Goal: Task Accomplishment & Management: Manage account settings

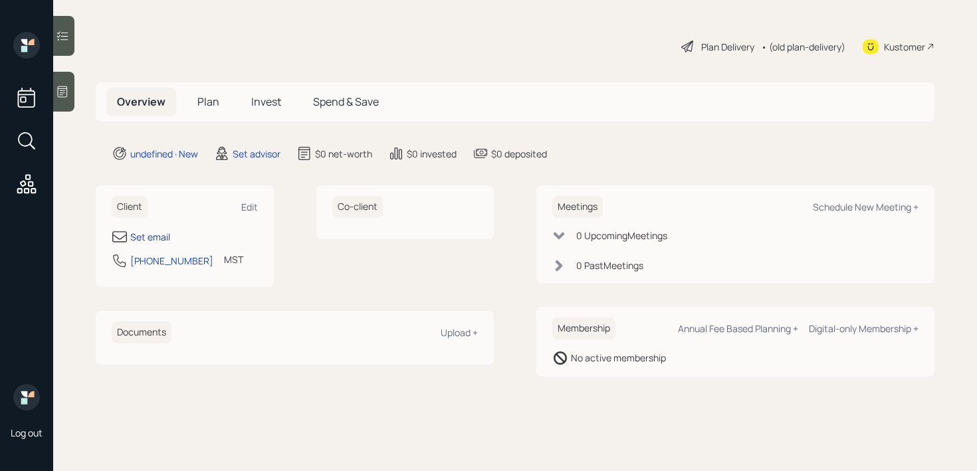
click at [144, 230] on div "Set email" at bounding box center [150, 237] width 40 height 14
select select "America/[GEOGRAPHIC_DATA]"
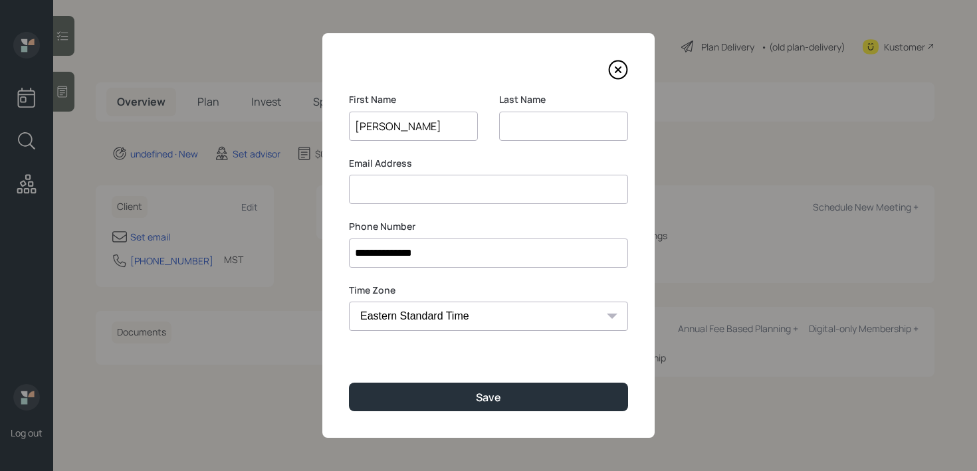
click at [421, 127] on input "[PERSON_NAME]" at bounding box center [413, 126] width 129 height 29
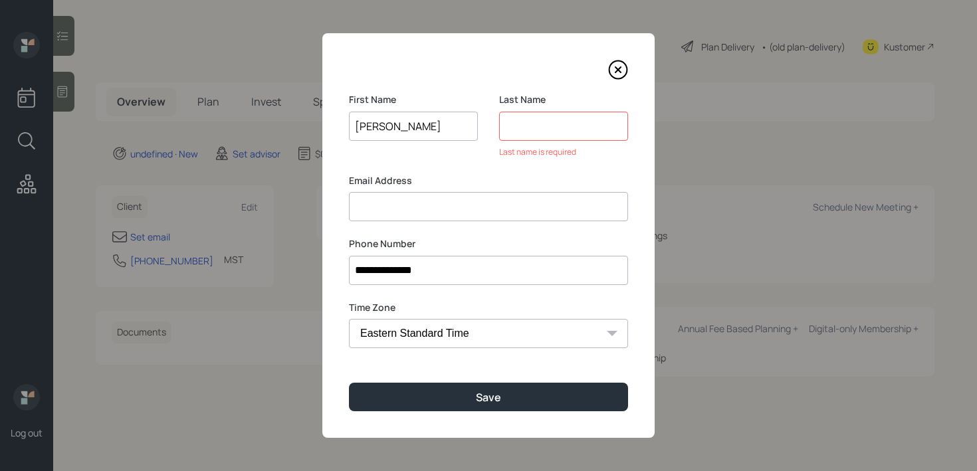
type input "[PERSON_NAME]"
click at [556, 128] on input at bounding box center [563, 126] width 129 height 29
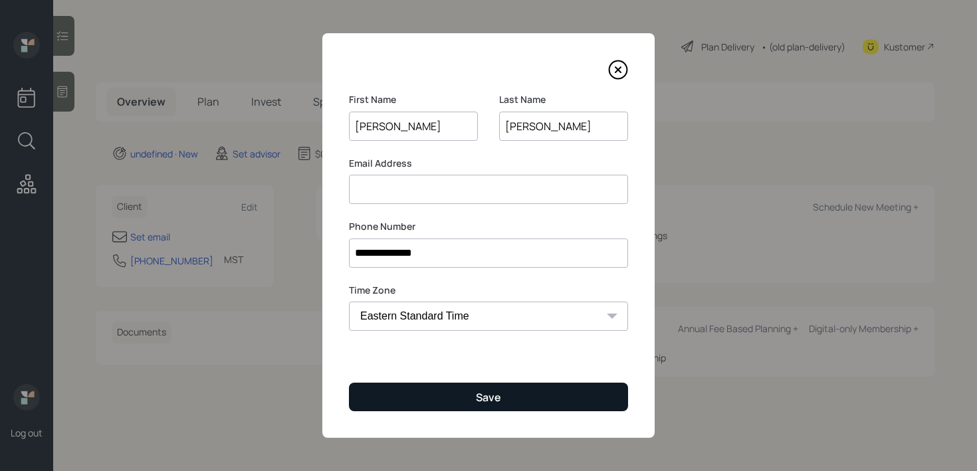
type input "[PERSON_NAME]"
click at [469, 392] on button "Save" at bounding box center [488, 397] width 279 height 29
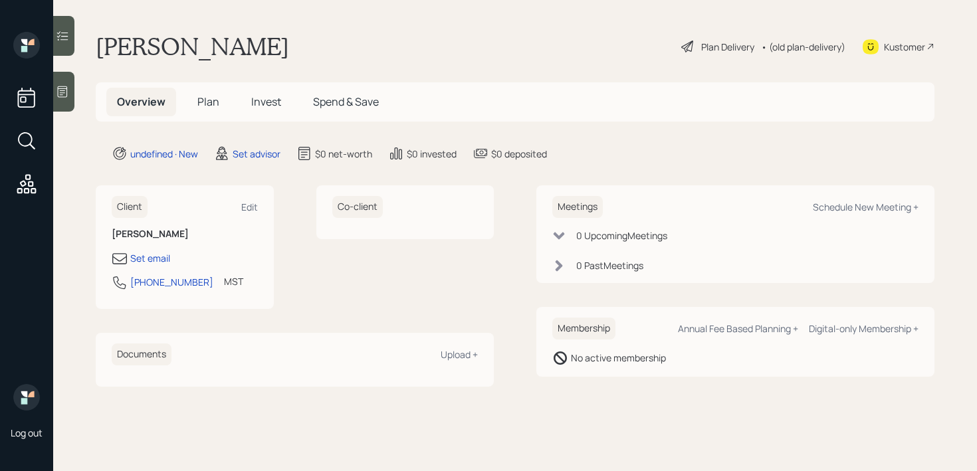
click at [68, 88] on icon at bounding box center [62, 91] width 13 height 13
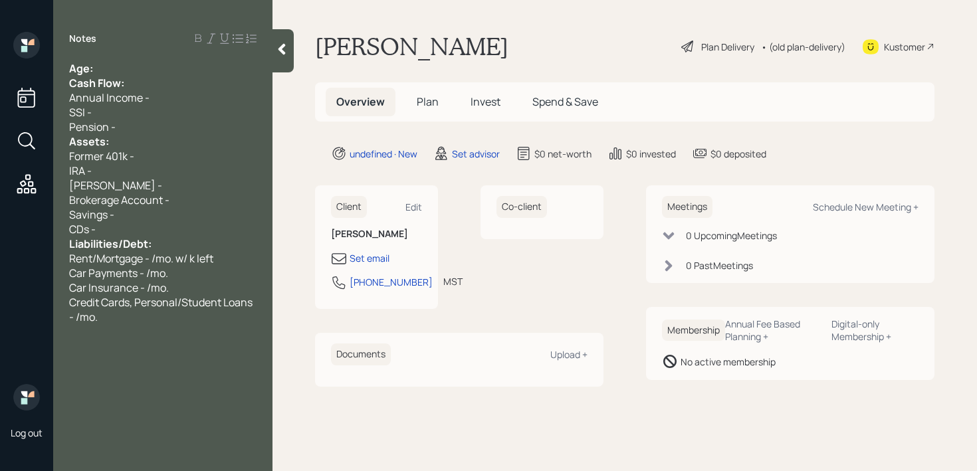
click at [176, 58] on div "Notes Age: Cash Flow: Annual Income - SSI - Pension - Assets: Former 401k - IRA…" at bounding box center [162, 243] width 219 height 423
click at [173, 72] on div "Age:" at bounding box center [162, 68] width 187 height 15
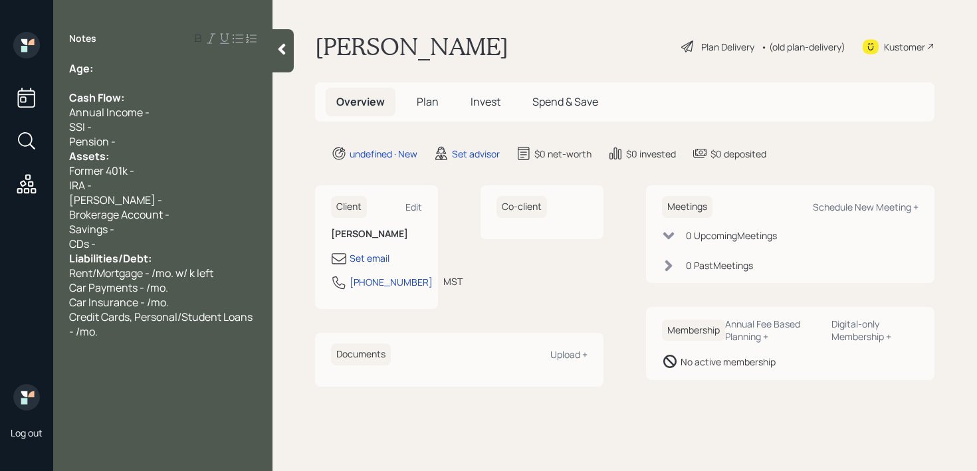
click at [162, 144] on div "Pension -" at bounding box center [162, 141] width 187 height 15
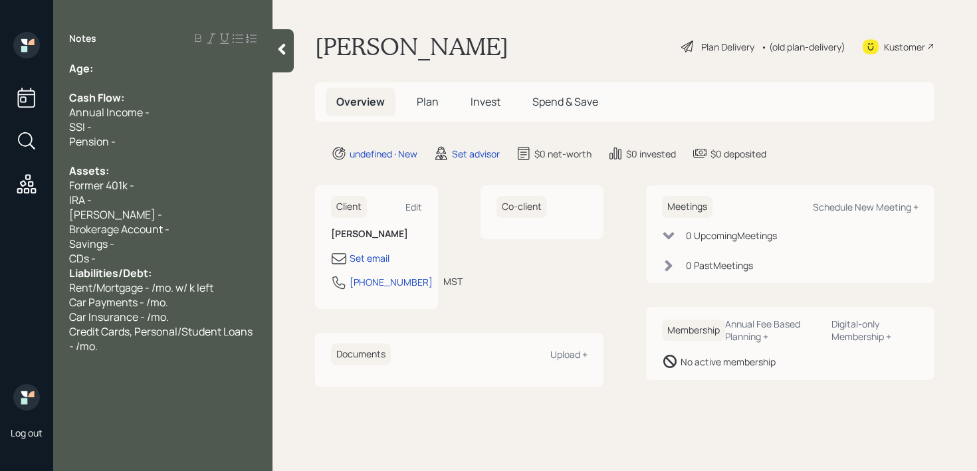
click at [887, 45] on div "Kustomer" at bounding box center [904, 47] width 41 height 14
